Goal: Information Seeking & Learning: Find specific fact

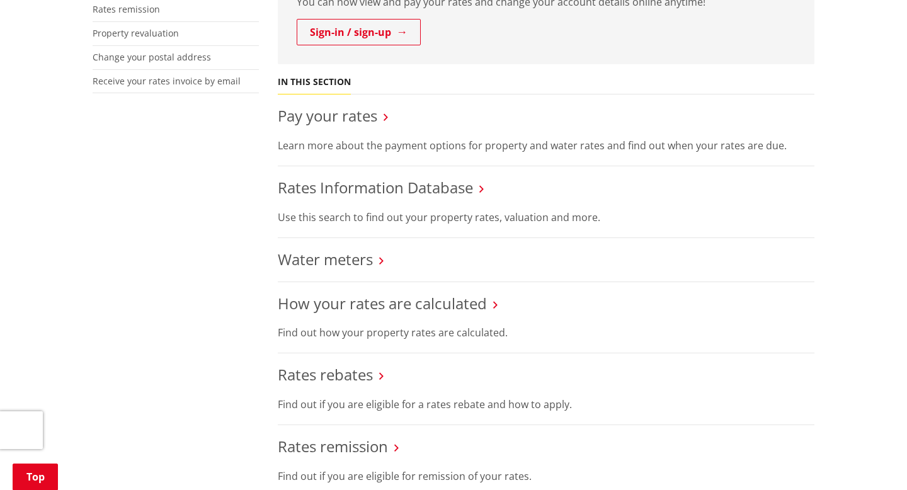
scroll to position [401, 0]
click at [371, 190] on link "Rates Information Database" at bounding box center [375, 186] width 195 height 21
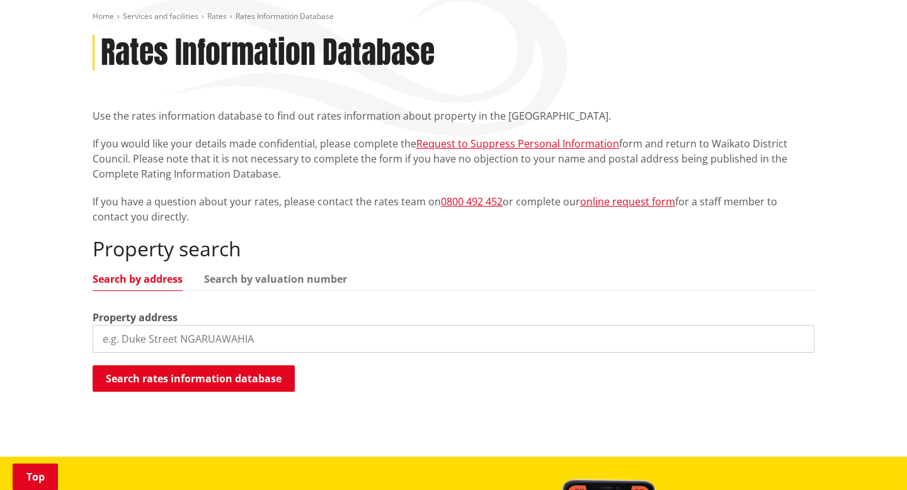
scroll to position [147, 0]
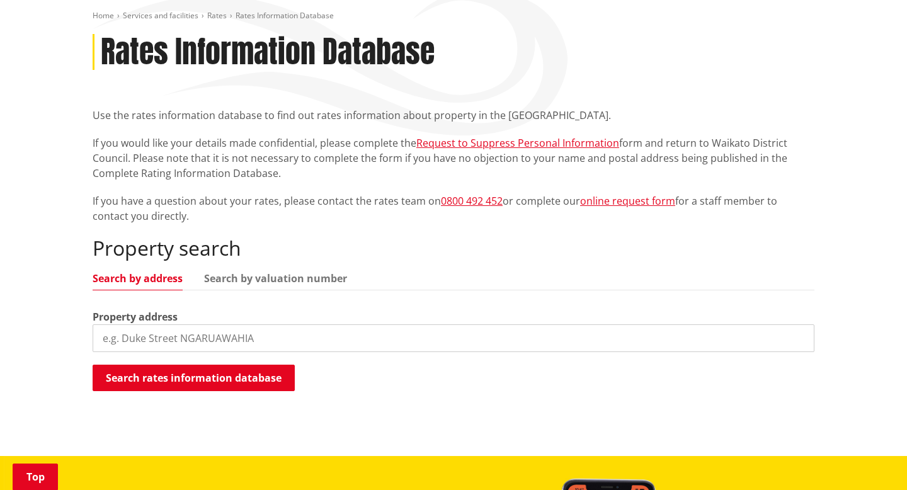
click at [263, 342] on input "search" at bounding box center [454, 339] width 722 height 28
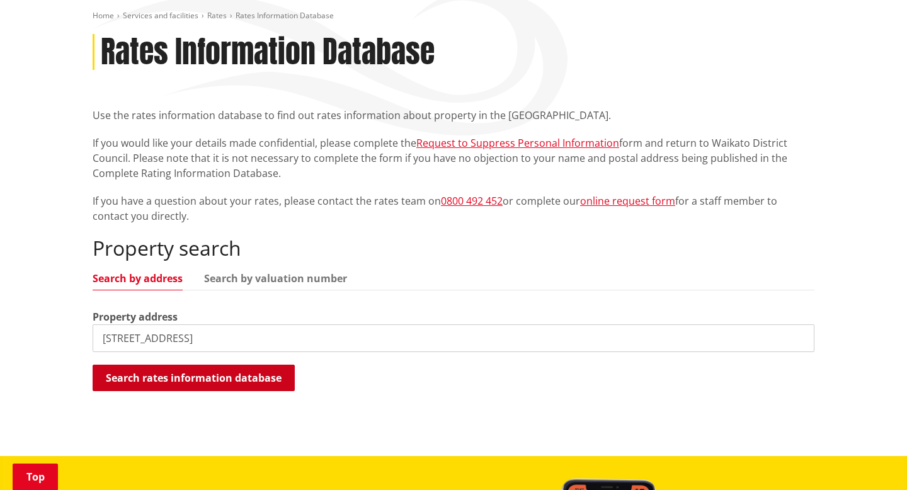
type input "91 honey road"
click at [231, 377] on button "Search rates information database" at bounding box center [194, 378] width 202 height 26
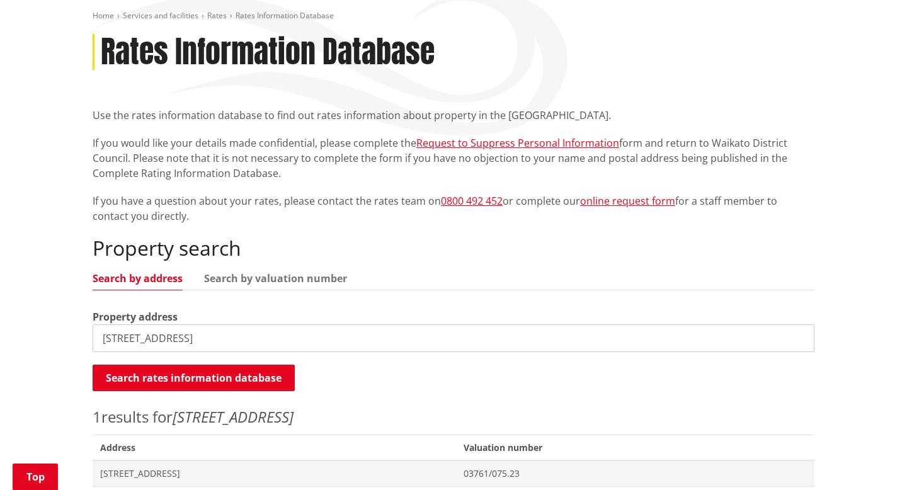
click at [261, 311] on div "Property address 91 honey road" at bounding box center [454, 330] width 722 height 43
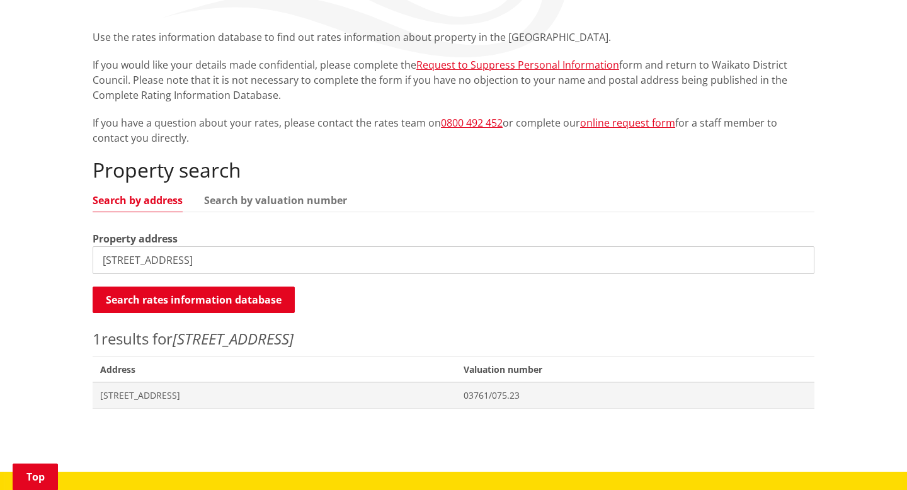
scroll to position [241, 0]
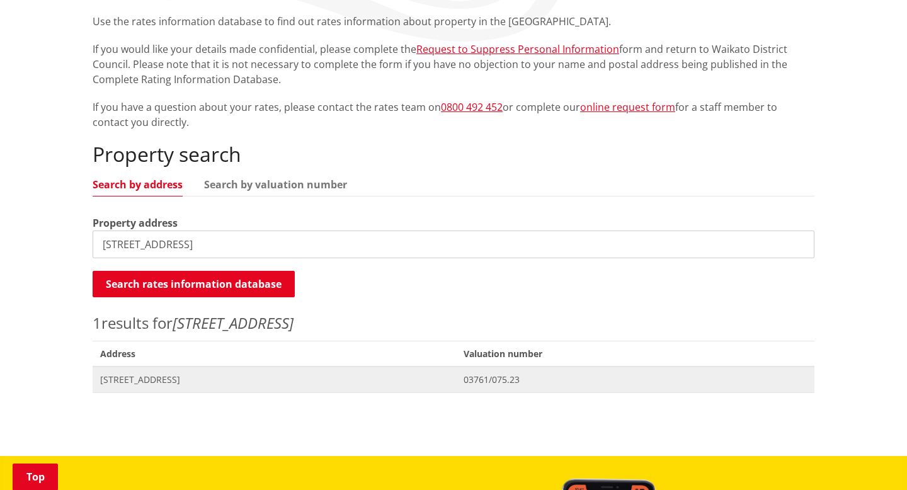
click at [206, 384] on span "91 Honey Road WAIUKU" at bounding box center [274, 380] width 348 height 13
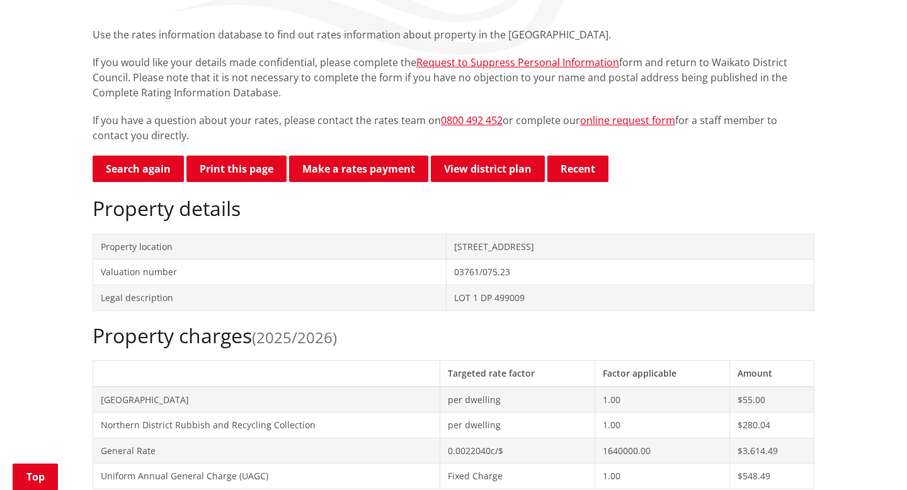
scroll to position [234, 0]
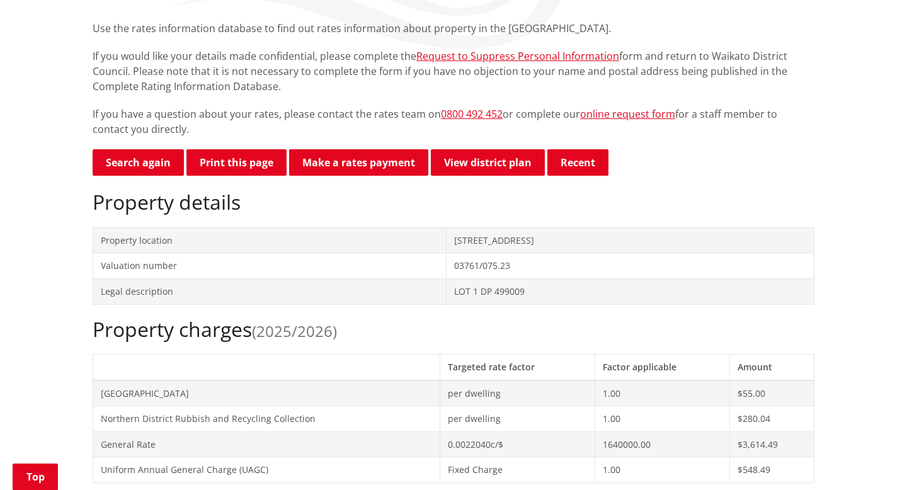
click at [558, 135] on p "If you have a question about your rates, please contact the rates team on 0800 …" at bounding box center [454, 121] width 722 height 30
